Goal: Task Accomplishment & Management: Complete application form

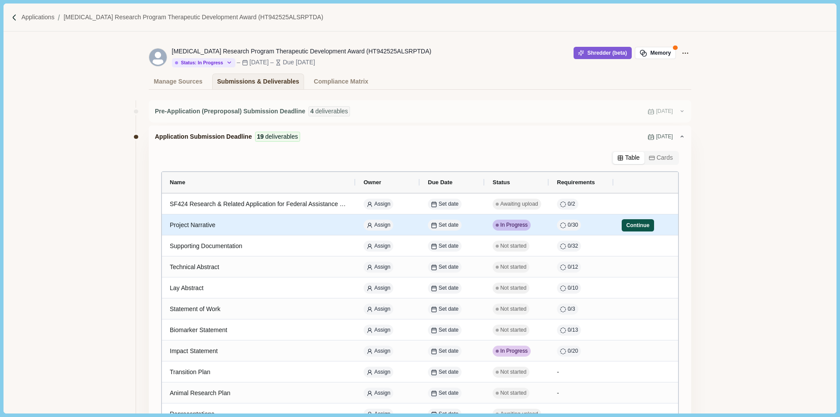
click at [631, 228] on button "Continue" at bounding box center [638, 225] width 32 height 12
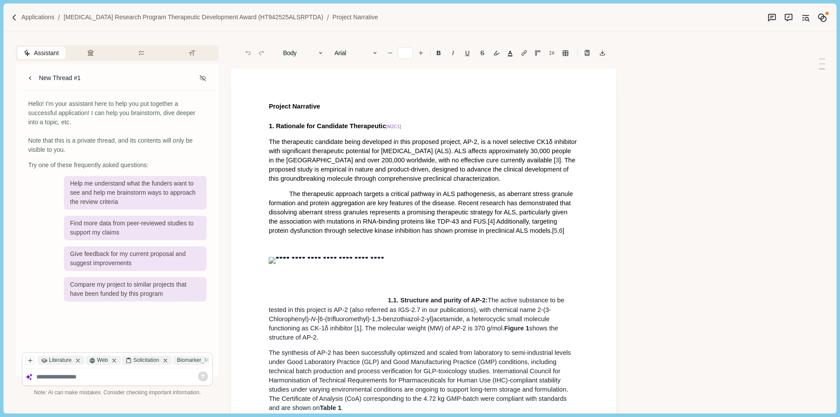
type input "**"
click at [32, 77] on icon at bounding box center [31, 78] width 8 height 8
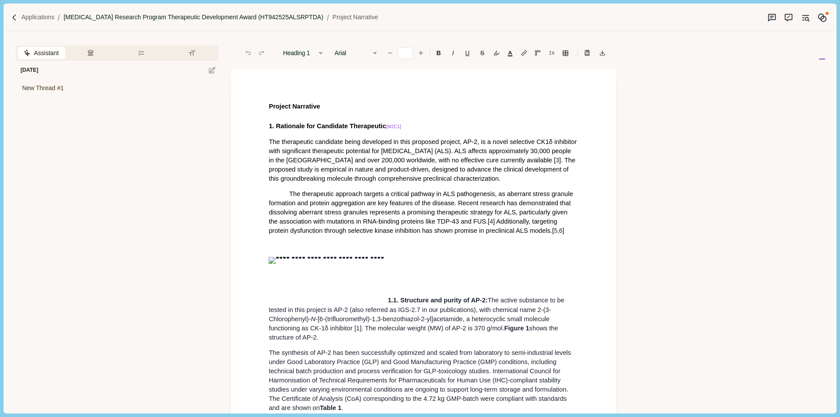
click at [307, 20] on p "[MEDICAL_DATA] Research Program Therapeutic Development Award (HT942525ALSRPTDA)" at bounding box center [193, 17] width 260 height 9
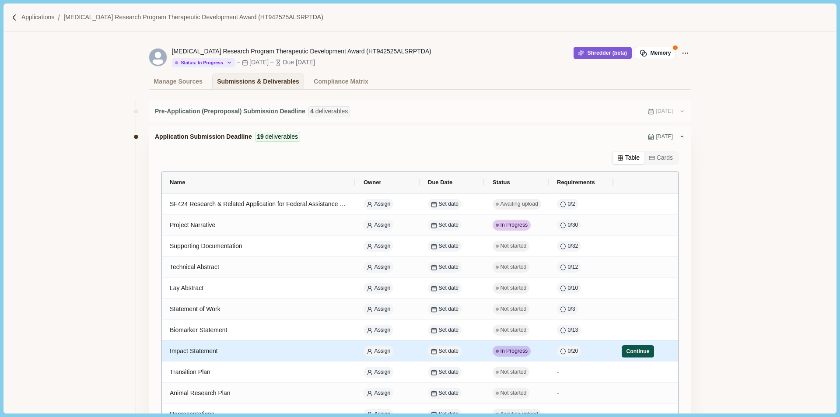
click at [622, 351] on button "Continue" at bounding box center [638, 351] width 32 height 12
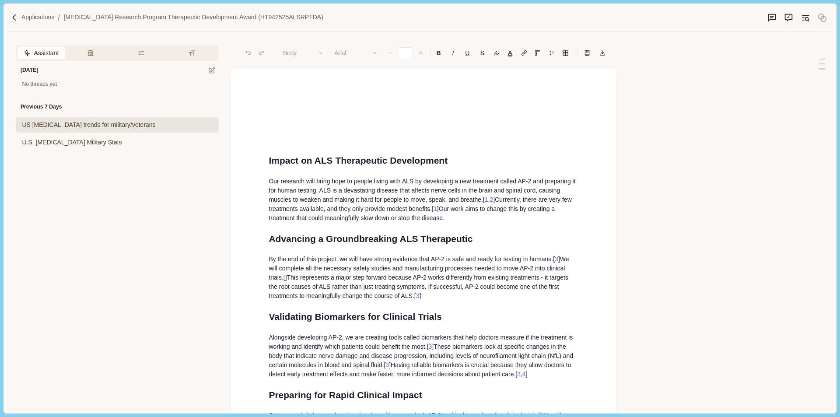
type input "**"
click at [96, 127] on span "US COVID trends for military/veterans" at bounding box center [88, 124] width 133 height 9
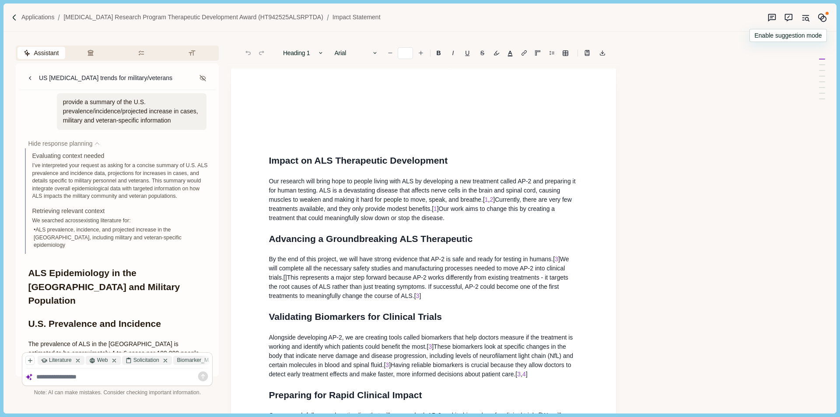
click at [793, 19] on icon "Suggestion mode" at bounding box center [789, 17] width 8 height 7
click at [807, 17] on icon "Original sources" at bounding box center [805, 17] width 9 height 9
click at [310, 16] on p "[MEDICAL_DATA] Research Program Therapeutic Development Award (HT942525ALSRPTDA)" at bounding box center [193, 17] width 260 height 9
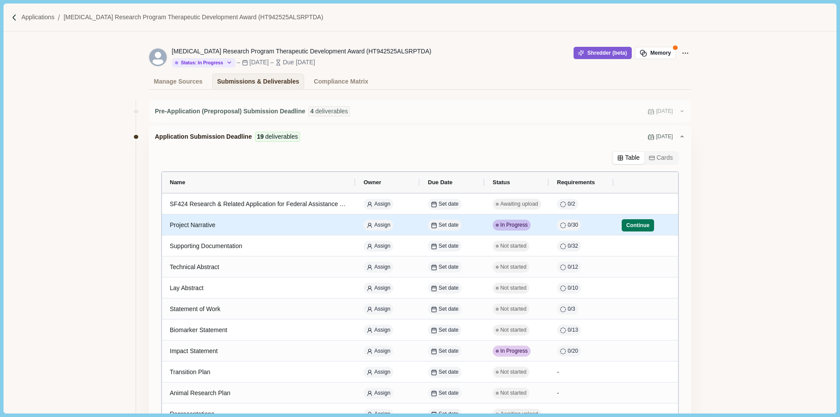
click at [292, 225] on div "Project Narrative" at bounding box center [259, 225] width 178 height 17
select select "********"
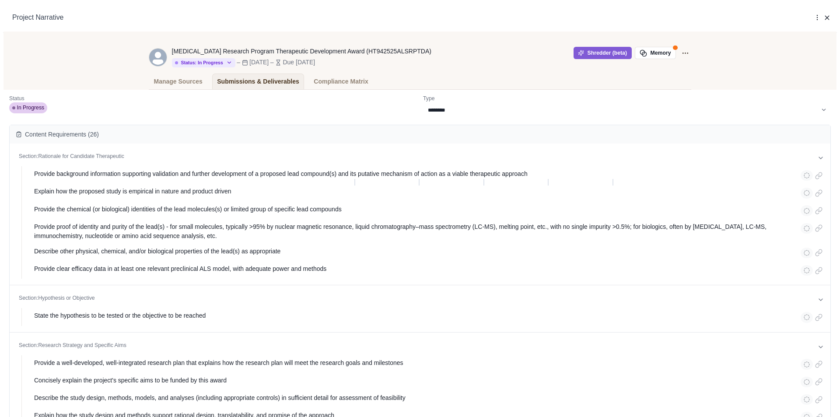
click at [318, 417] on div "**********" at bounding box center [420, 417] width 840 height 0
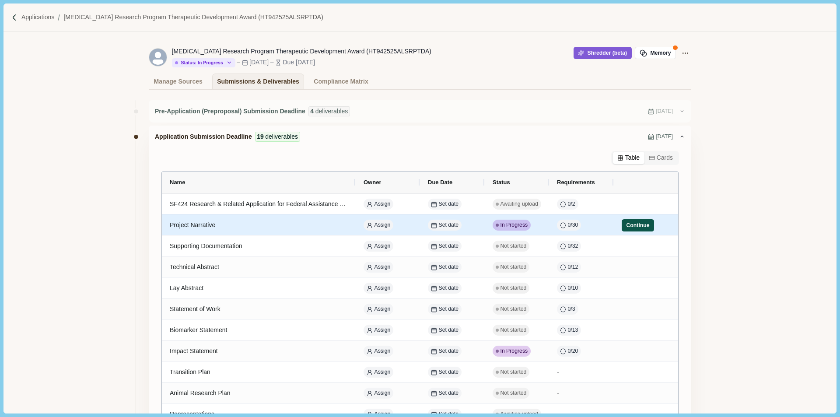
click at [644, 224] on button "Continue" at bounding box center [638, 225] width 32 height 12
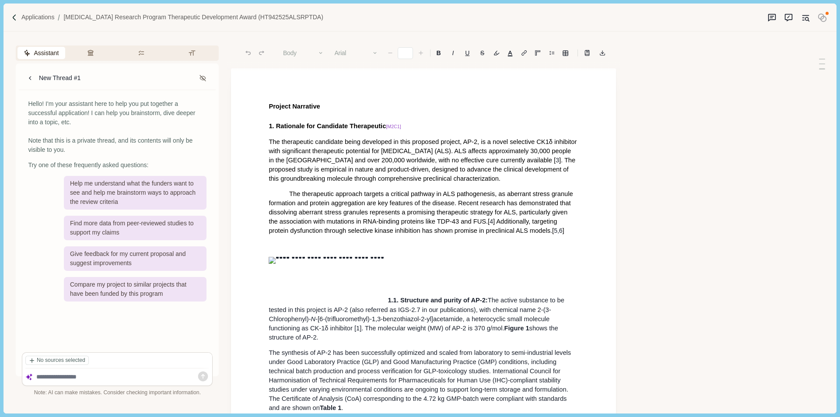
type input "**"
click at [809, 17] on icon "Original sources" at bounding box center [805, 17] width 9 height 9
click at [464, 222] on span "The therapeutic approach targets a critical pathway in ALS pathogenesis, as abe…" at bounding box center [422, 207] width 306 height 35
click at [284, 124] on span "1. Rationale for Candidate Therapeutic" at bounding box center [327, 126] width 117 height 7
click at [413, 148] on span "The therapeutic candidate being developed in this proposed project, AP-2, is a …" at bounding box center [424, 150] width 310 height 25
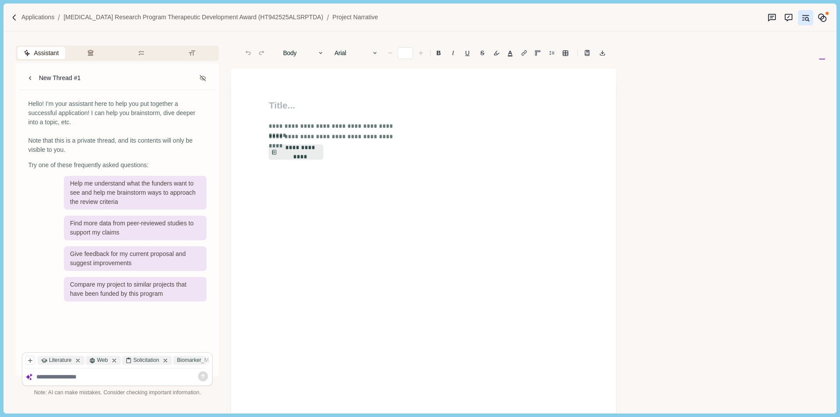
type input "**"
click at [292, 150] on button "**********" at bounding box center [296, 152] width 56 height 16
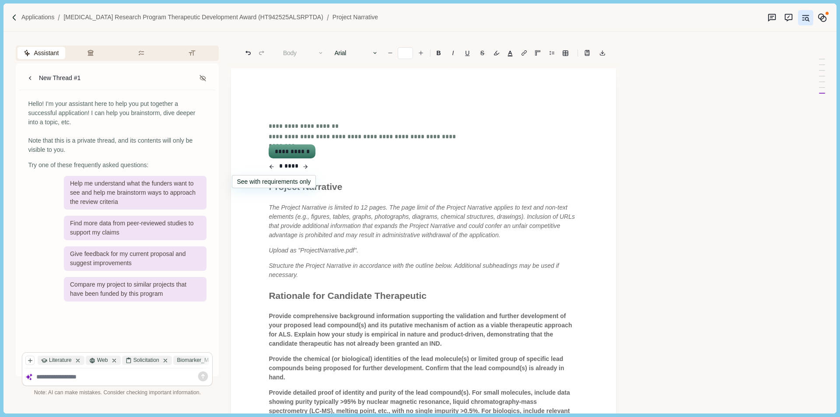
click at [275, 168] on icon "button" at bounding box center [272, 167] width 6 height 11
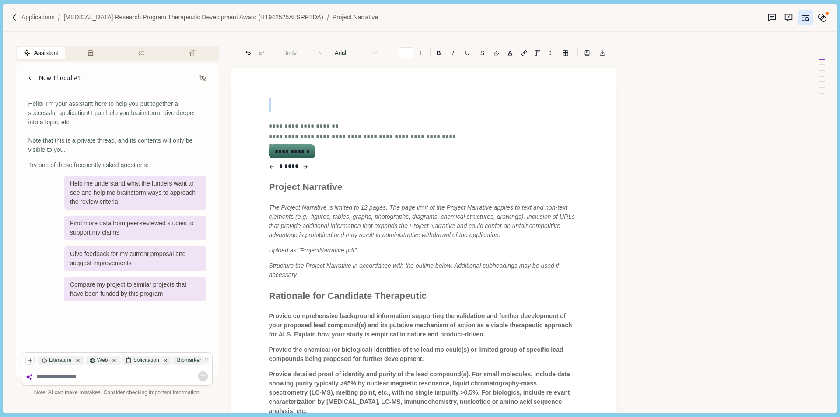
click at [282, 153] on button "**********" at bounding box center [292, 151] width 45 height 12
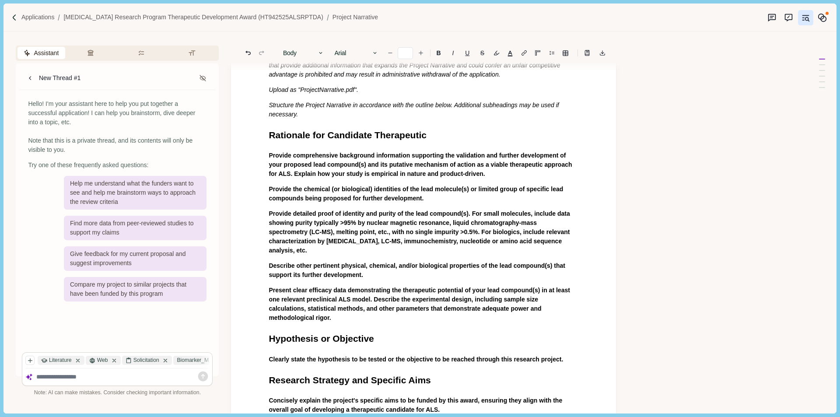
scroll to position [88, 0]
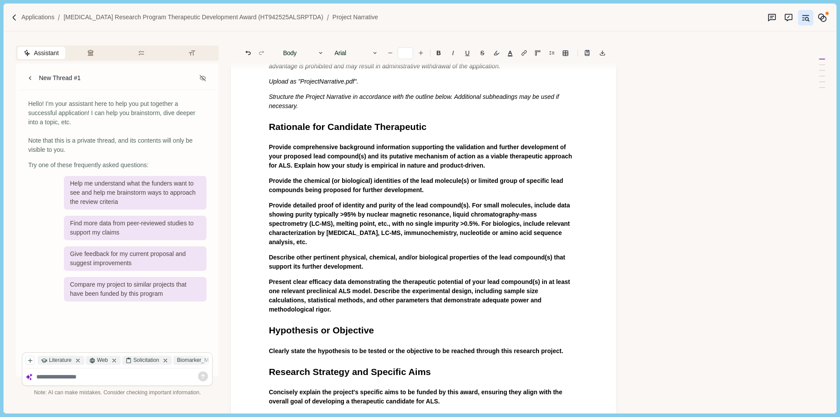
drag, startPoint x: 267, startPoint y: 148, endPoint x: 314, endPoint y: 193, distance: 65.3
click at [374, 242] on div "Project Narrative The Project Narrative is limited to 12 pages. The page limit …" at bounding box center [424, 421] width 322 height 821
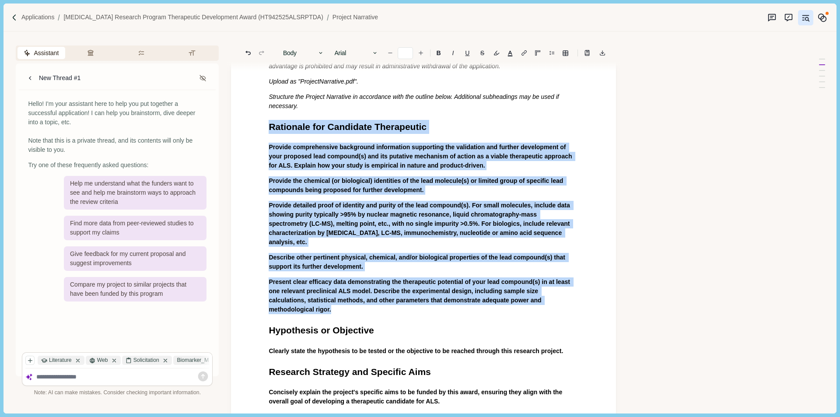
drag, startPoint x: 268, startPoint y: 125, endPoint x: 574, endPoint y: 299, distance: 352.7
click at [574, 299] on div "Project Narrative The Project Narrative is limited to 12 pages. The page limit …" at bounding box center [424, 421] width 322 height 821
click at [506, 322] on button "Answer" at bounding box center [499, 318] width 42 height 12
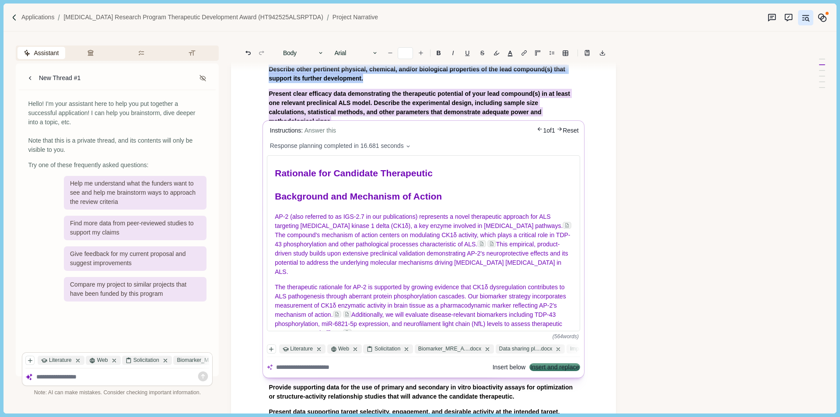
scroll to position [394, 0]
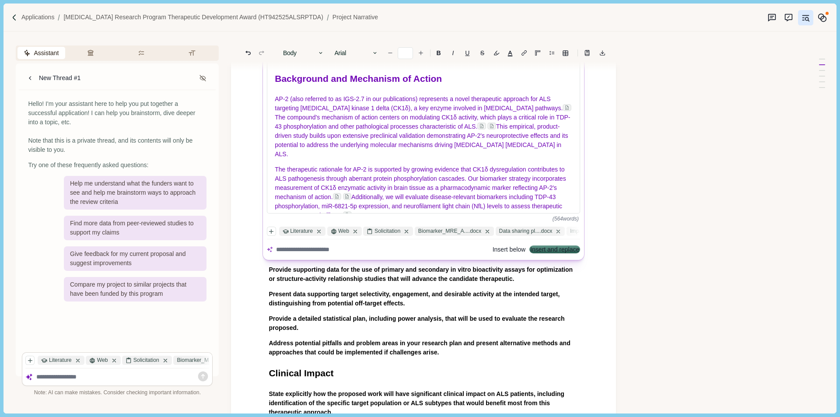
click at [552, 252] on button "Insert and replace" at bounding box center [555, 250] width 49 height 6
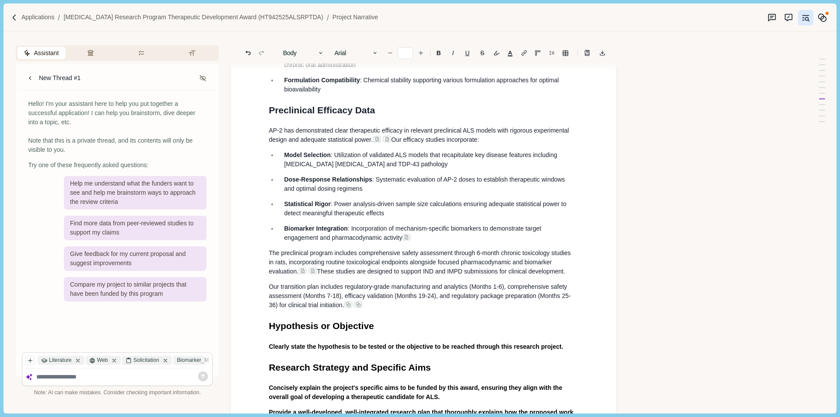
scroll to position [788, 0]
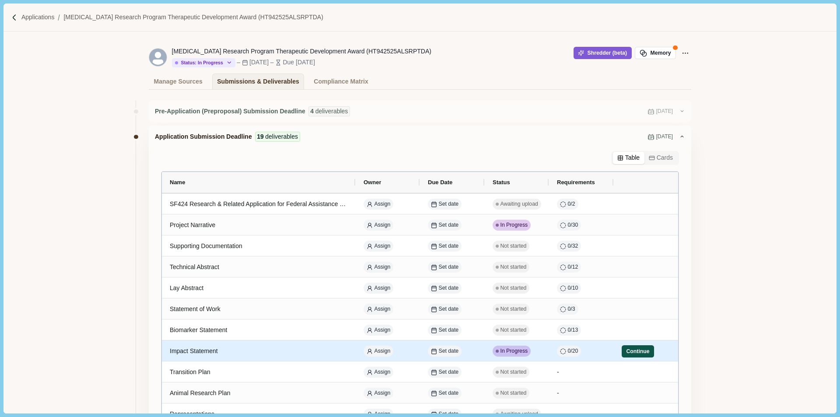
click at [635, 352] on button "Continue" at bounding box center [638, 351] width 32 height 12
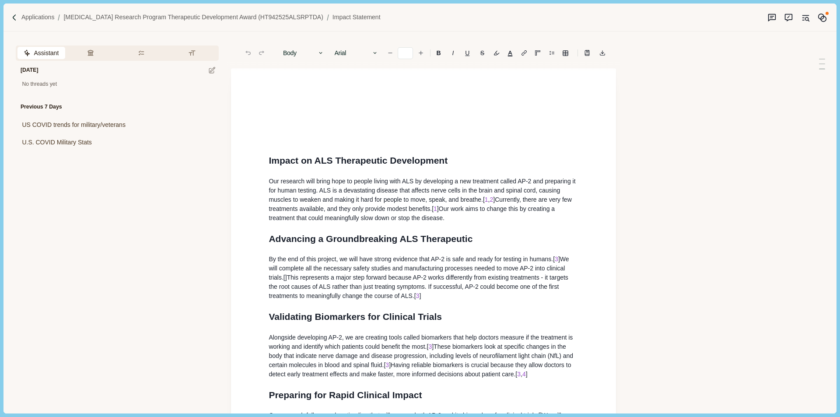
type input "**"
click at [109, 127] on span "US COVID trends for military/veterans" at bounding box center [74, 124] width 104 height 9
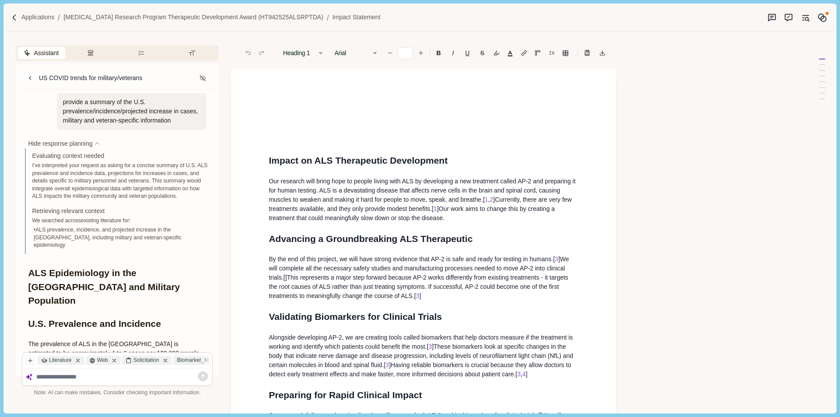
scroll to position [88, 0]
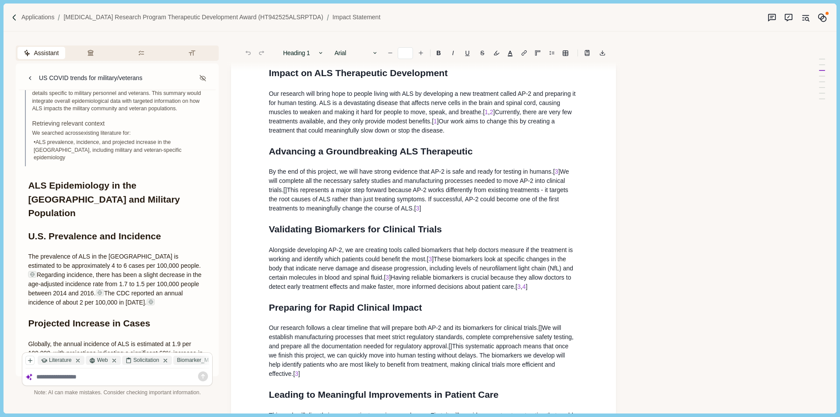
scroll to position [0, 0]
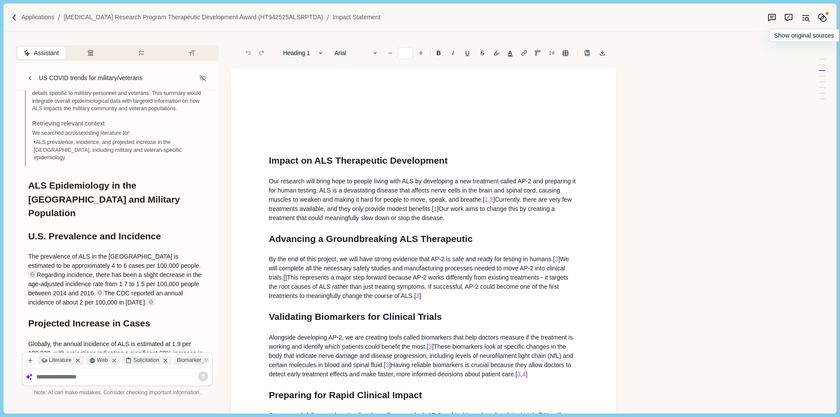
click at [804, 21] on icon "Original sources" at bounding box center [805, 17] width 9 height 9
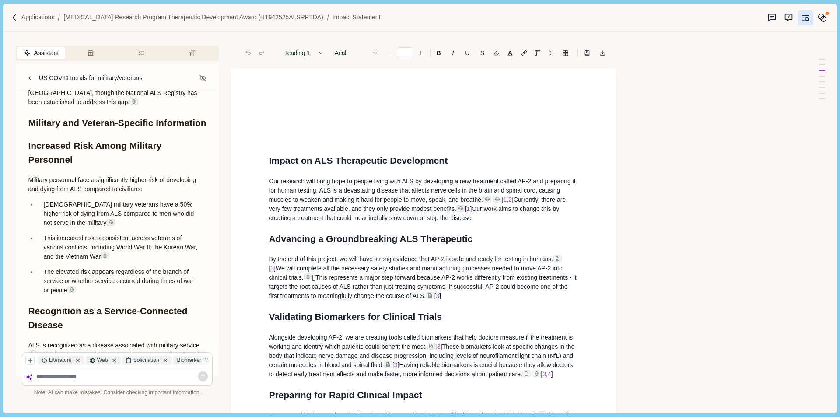
scroll to position [131, 0]
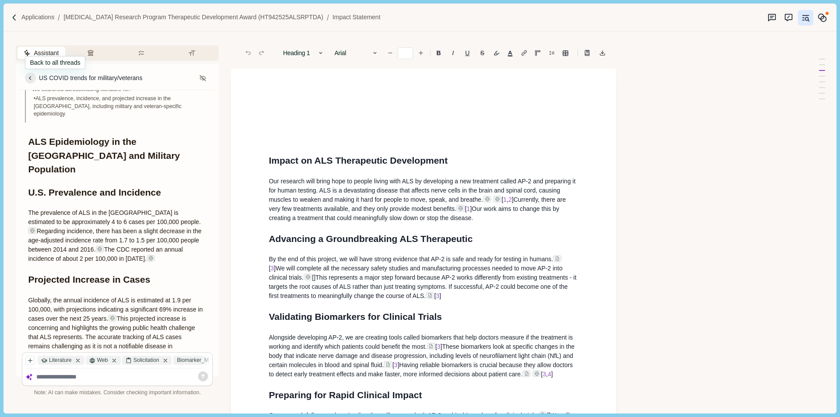
click at [31, 77] on icon at bounding box center [30, 78] width 2 height 4
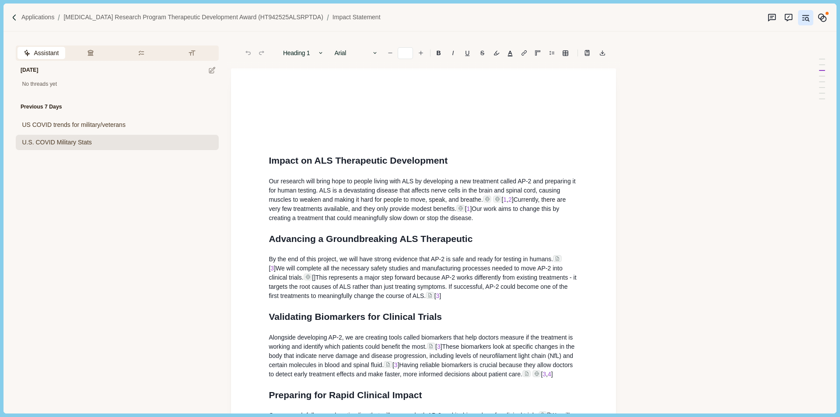
click at [55, 143] on span "U.S. COVID Military Stats" at bounding box center [57, 142] width 70 height 9
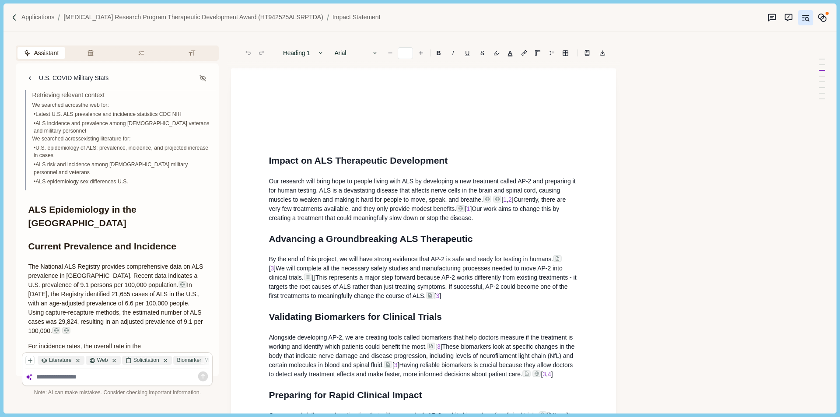
scroll to position [263, 0]
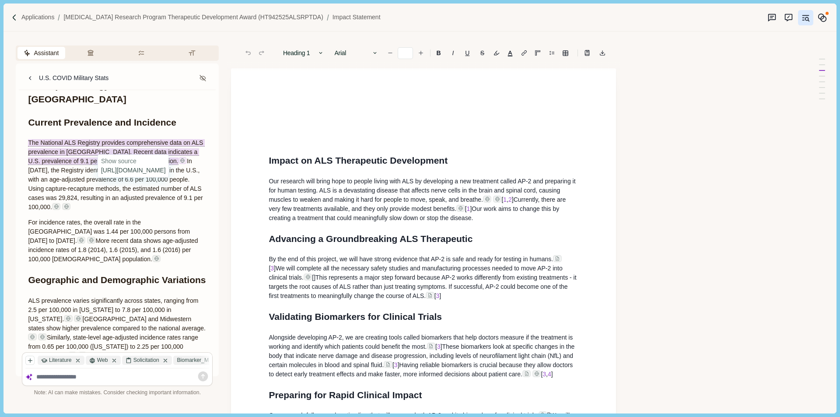
click at [180, 158] on img at bounding box center [182, 160] width 5 height 5
click at [492, 142] on p at bounding box center [424, 139] width 310 height 9
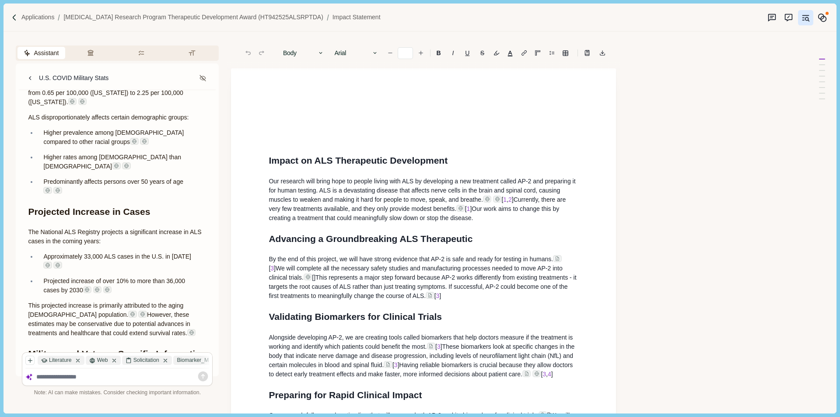
scroll to position [341, 0]
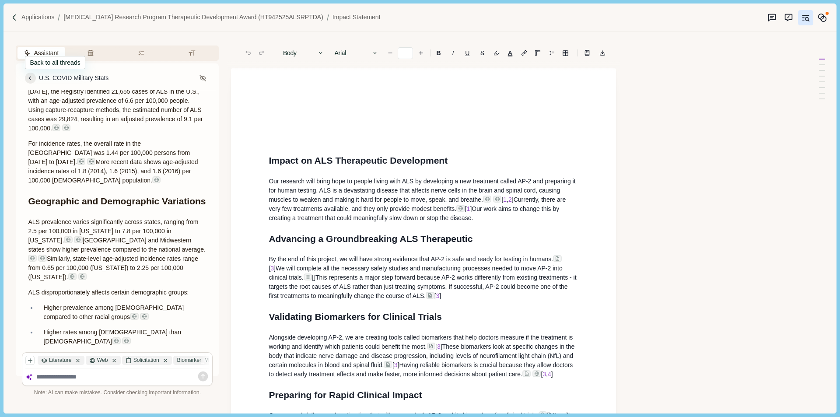
click at [32, 77] on icon at bounding box center [31, 78] width 8 height 8
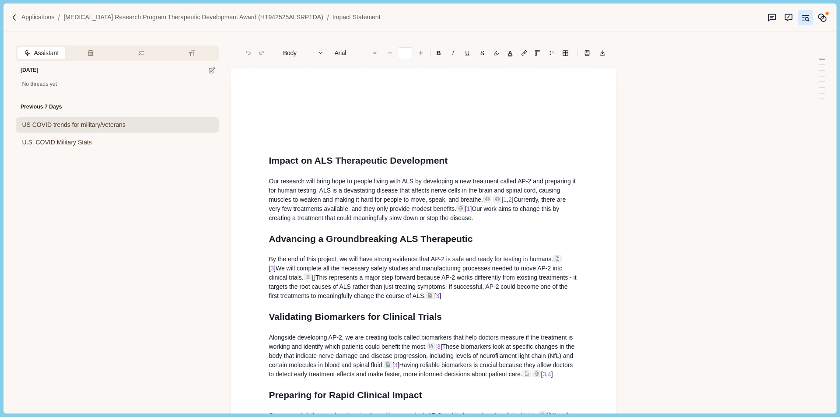
click at [81, 124] on span "US COVID trends for military/veterans" at bounding box center [74, 124] width 104 height 9
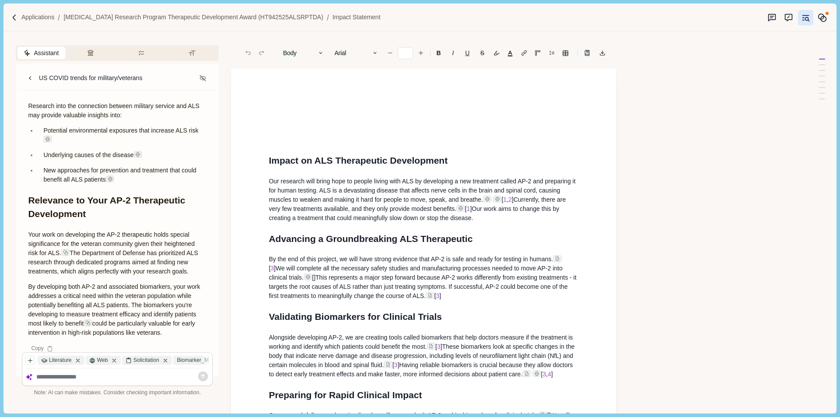
scroll to position [712, 0]
click at [33, 80] on icon at bounding box center [31, 78] width 8 height 8
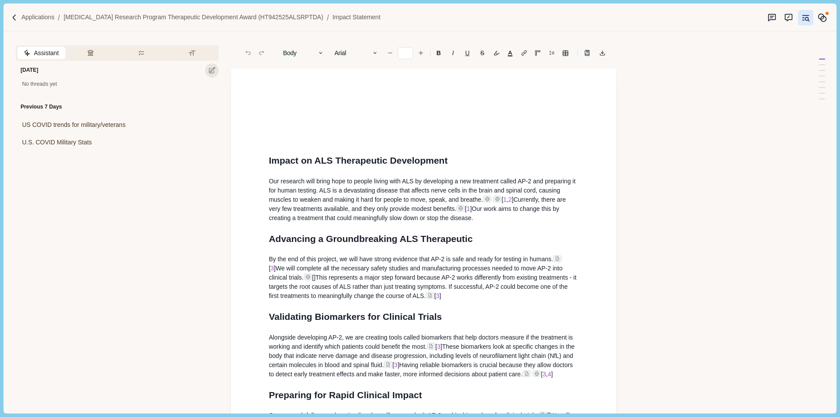
click at [212, 73] on icon at bounding box center [212, 71] width 8 height 8
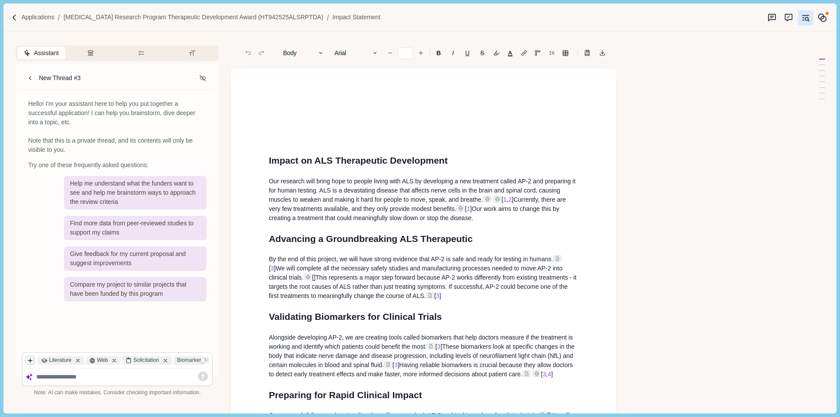
click at [32, 364] on button "button" at bounding box center [29, 360] width 9 height 9
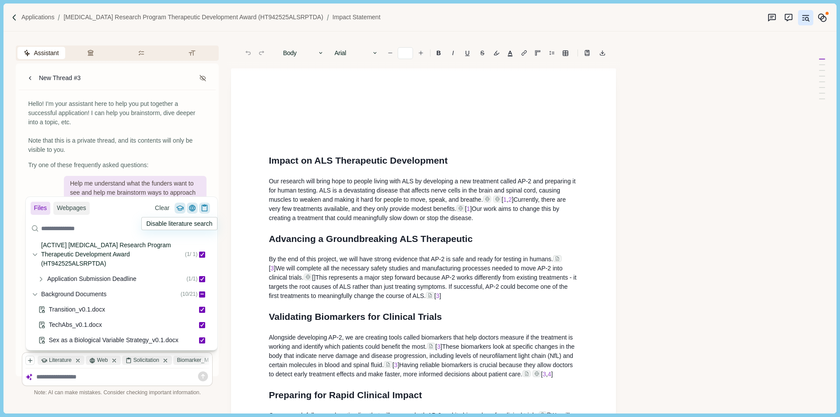
click at [179, 208] on icon at bounding box center [180, 208] width 11 height 11
click at [161, 208] on button "Clear" at bounding box center [161, 208] width 21 height 13
click at [182, 208] on icon at bounding box center [180, 209] width 4 height 2
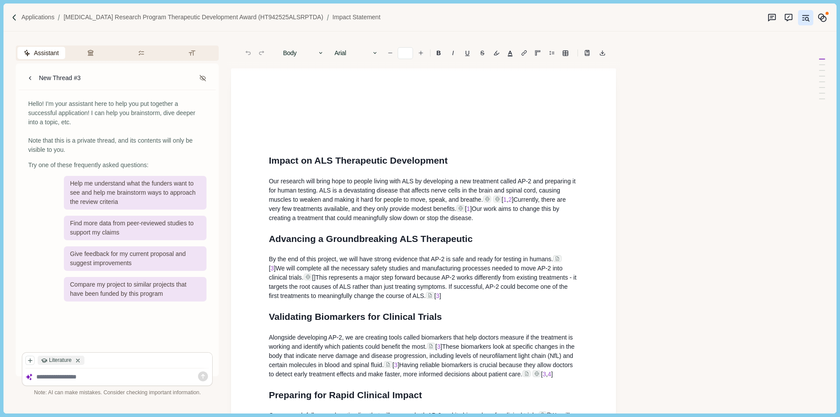
click at [94, 376] on textarea at bounding box center [122, 376] width 173 height 7
type textarea "**********"
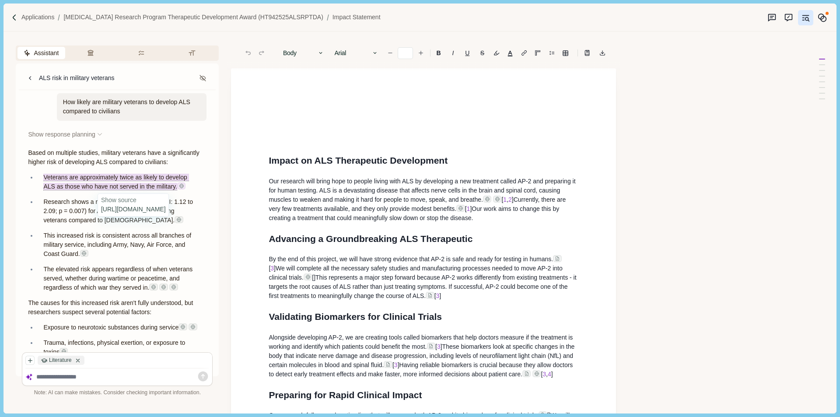
click at [181, 188] on img at bounding box center [181, 185] width 5 height 5
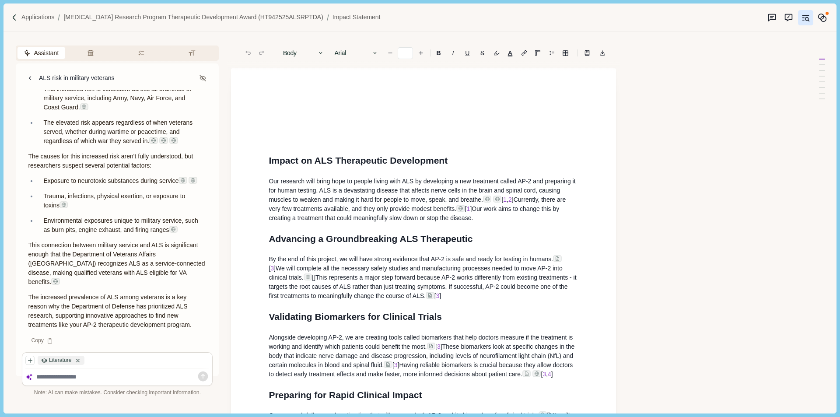
scroll to position [15, 0]
